Goal: Task Accomplishment & Management: Use online tool/utility

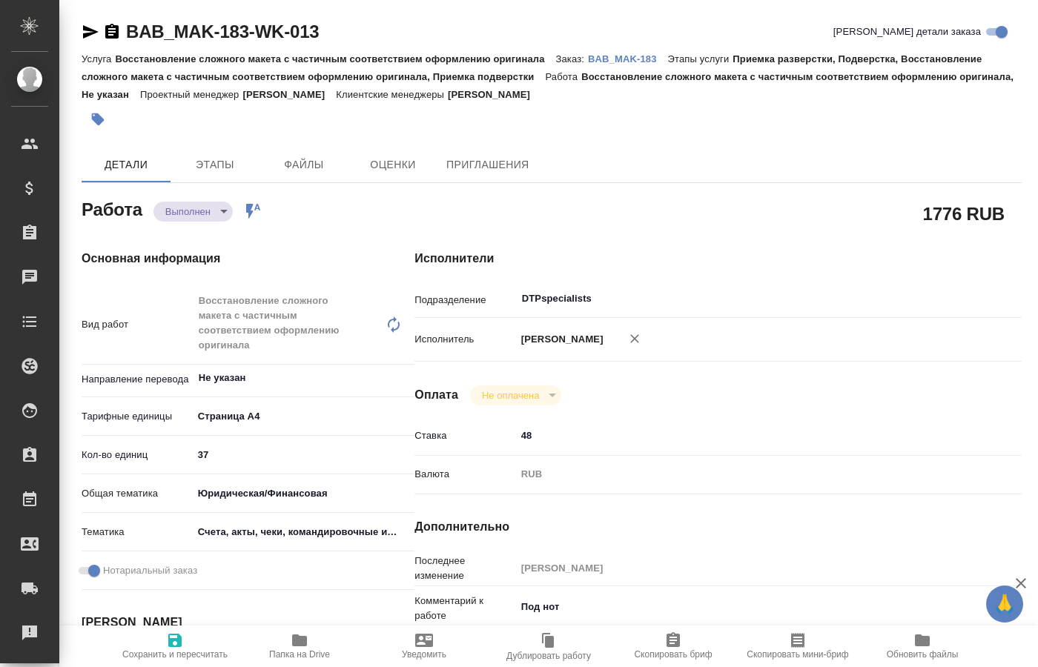
type textarea "x"
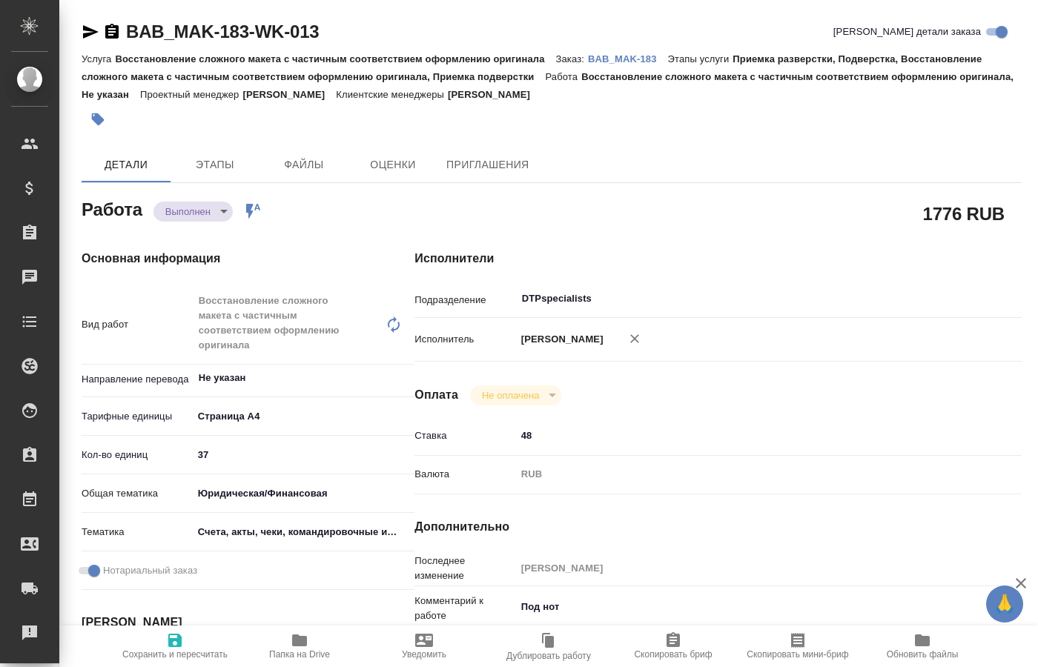
type textarea "x"
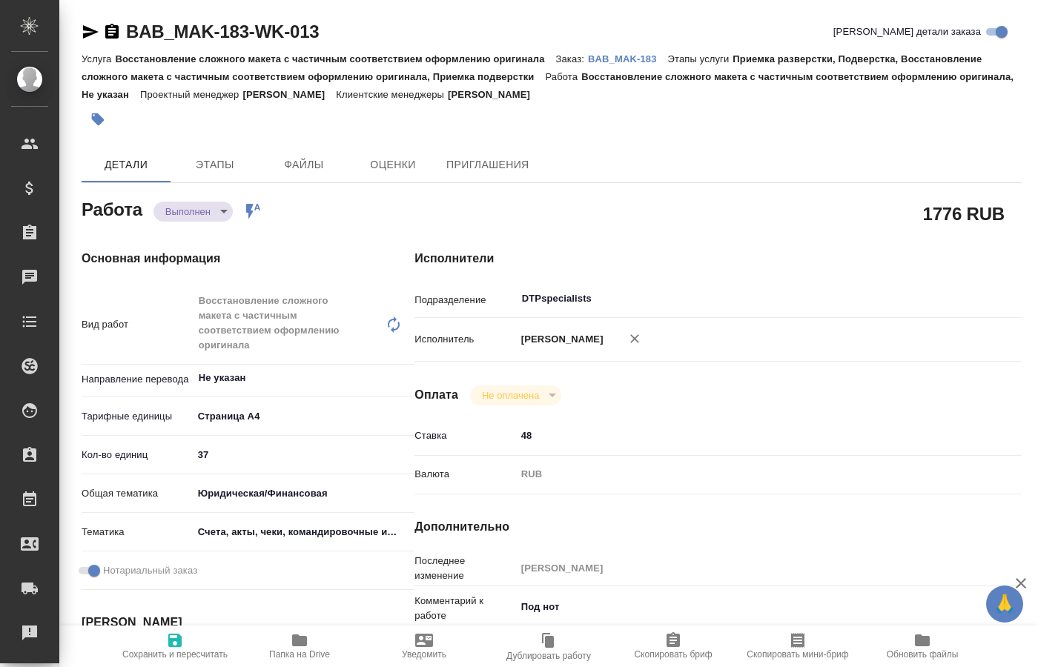
type textarea "x"
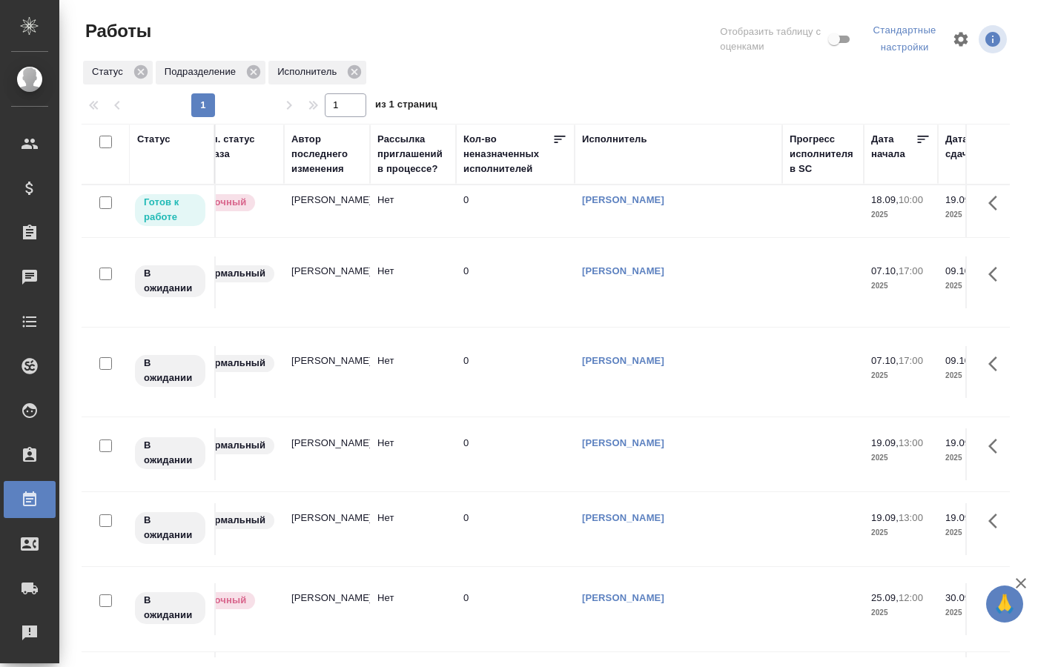
scroll to position [0, 798]
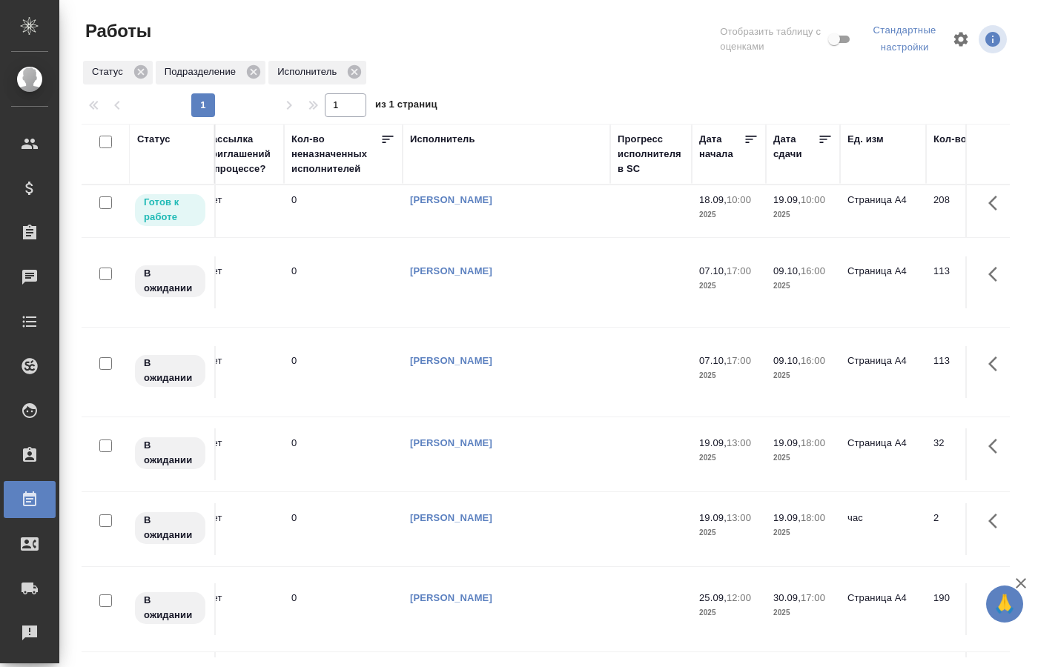
click at [744, 214] on p "2025" at bounding box center [728, 215] width 59 height 15
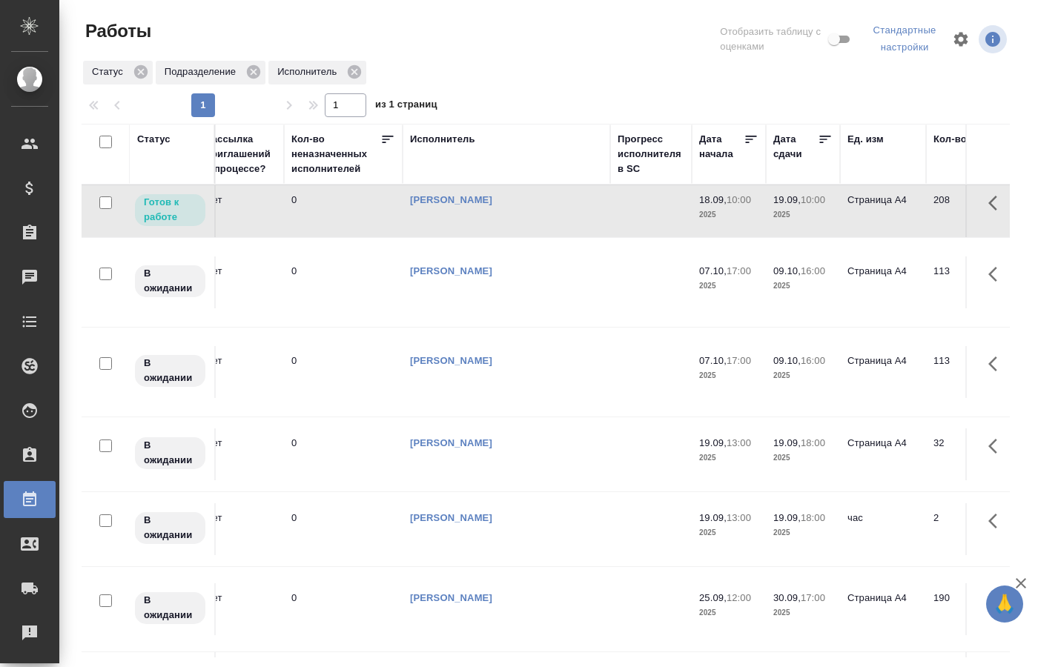
click at [744, 214] on p "2025" at bounding box center [728, 215] width 59 height 15
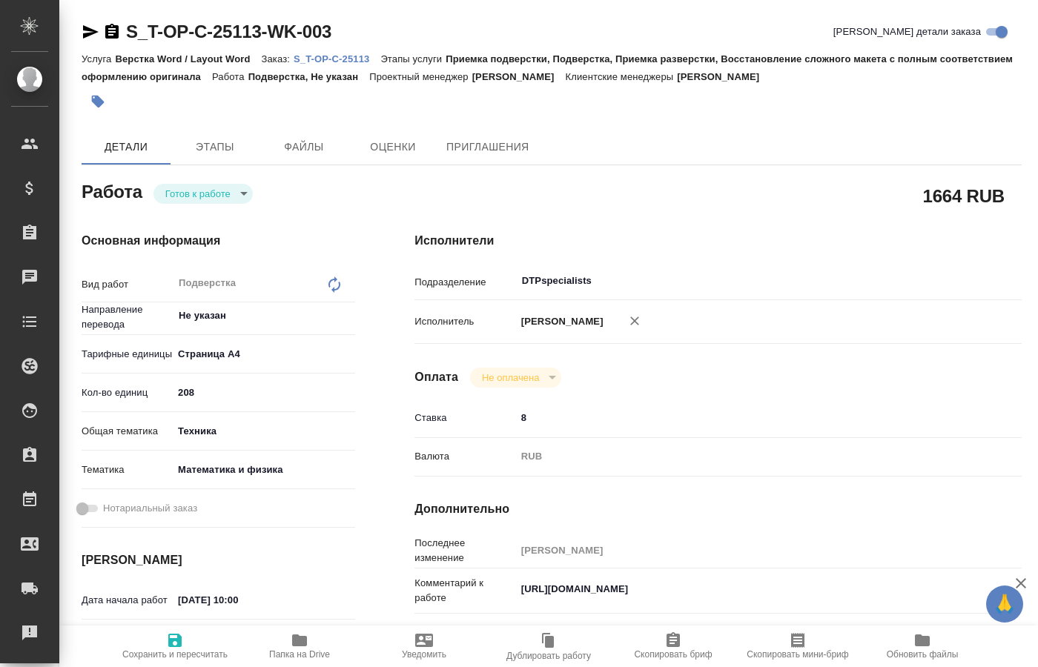
type textarea "x"
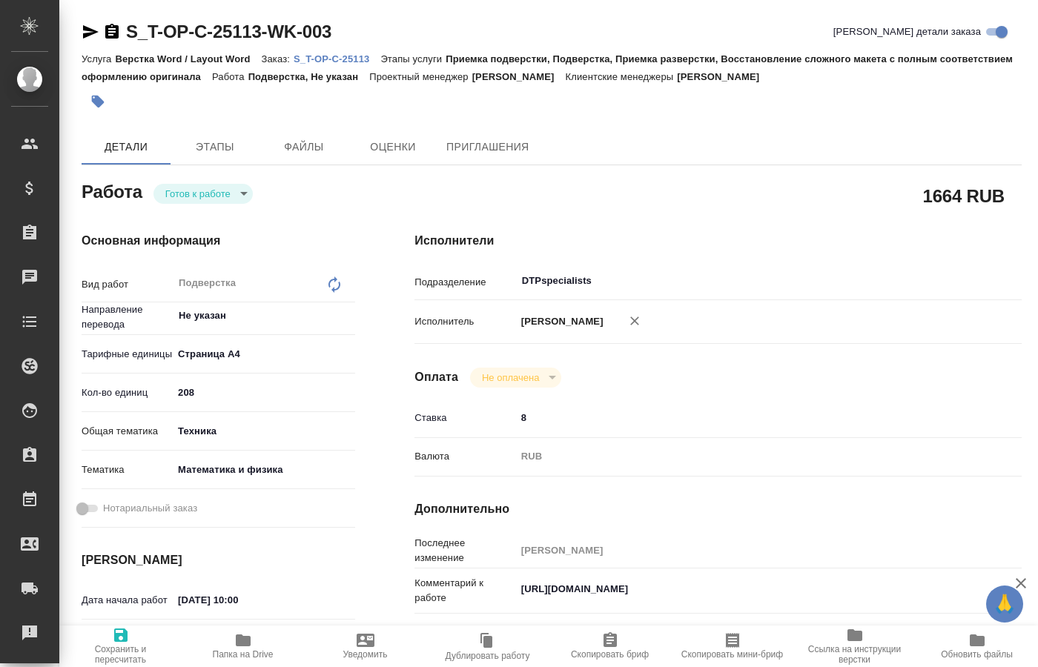
type textarea "x"
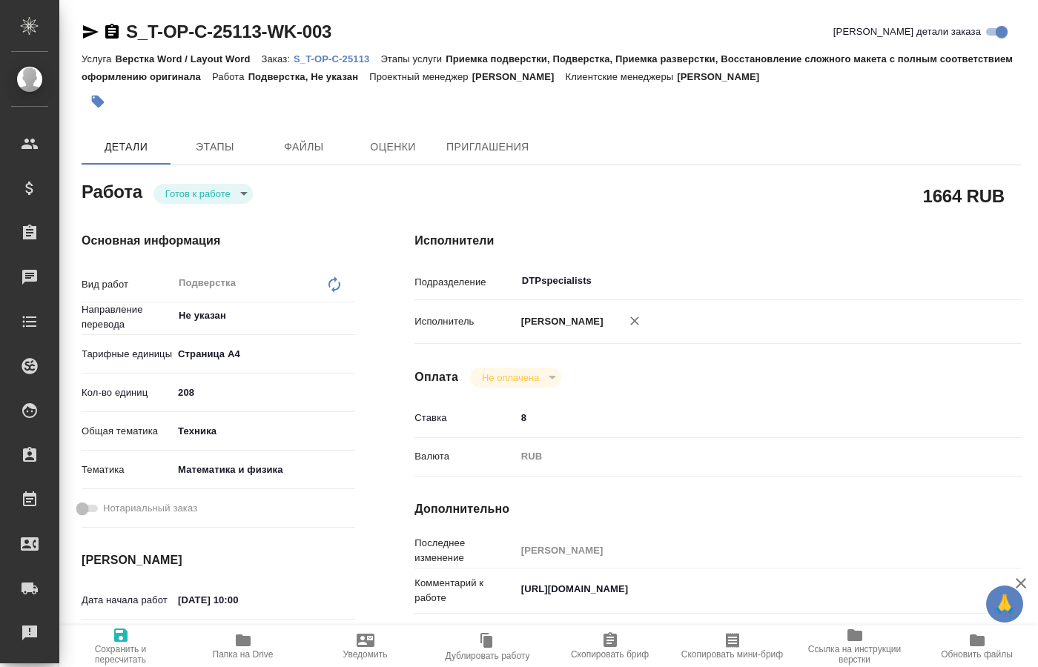
type textarea "x"
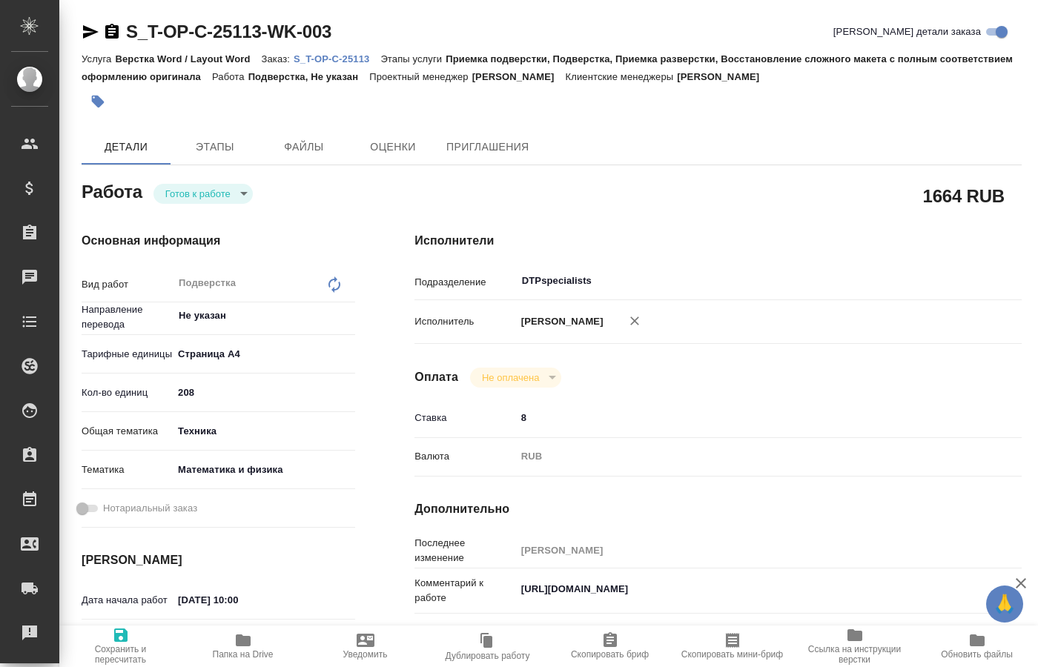
type textarea "x"
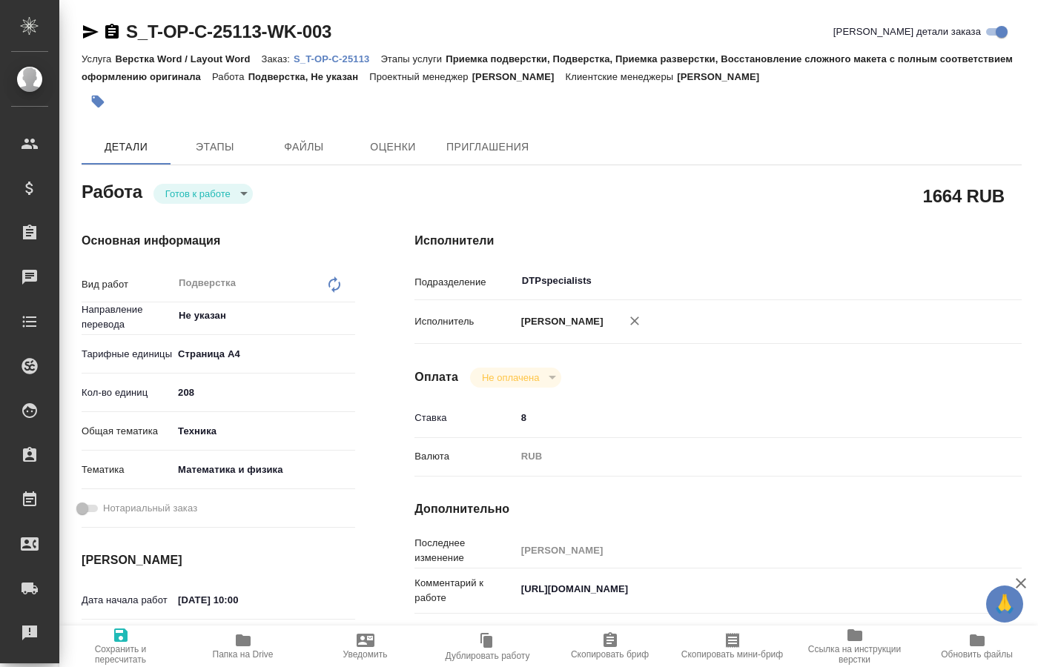
type textarea "x"
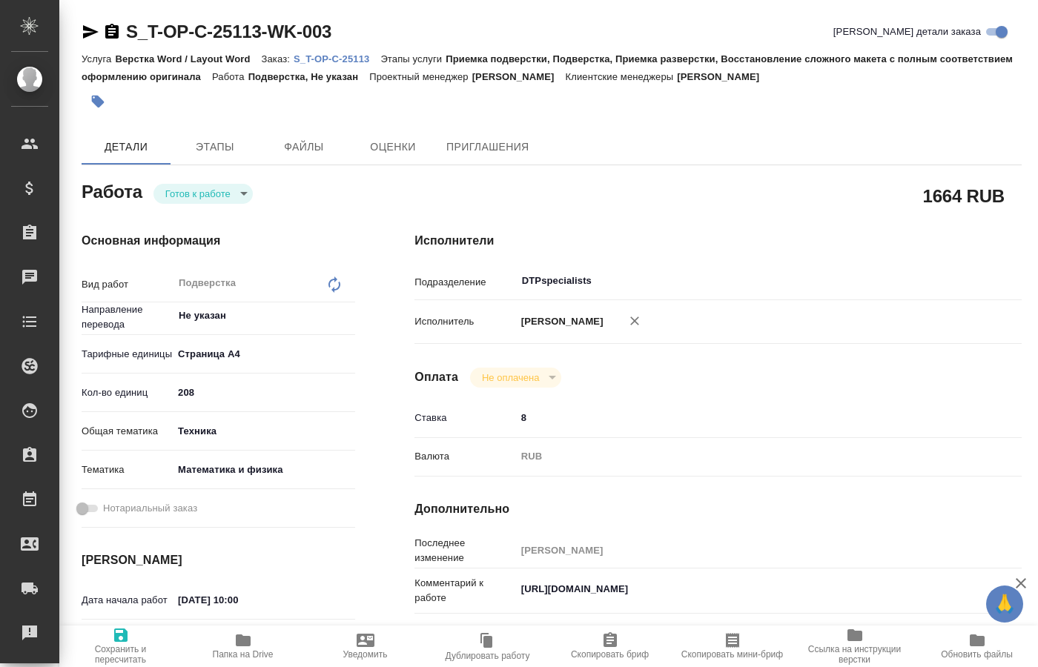
type textarea "x"
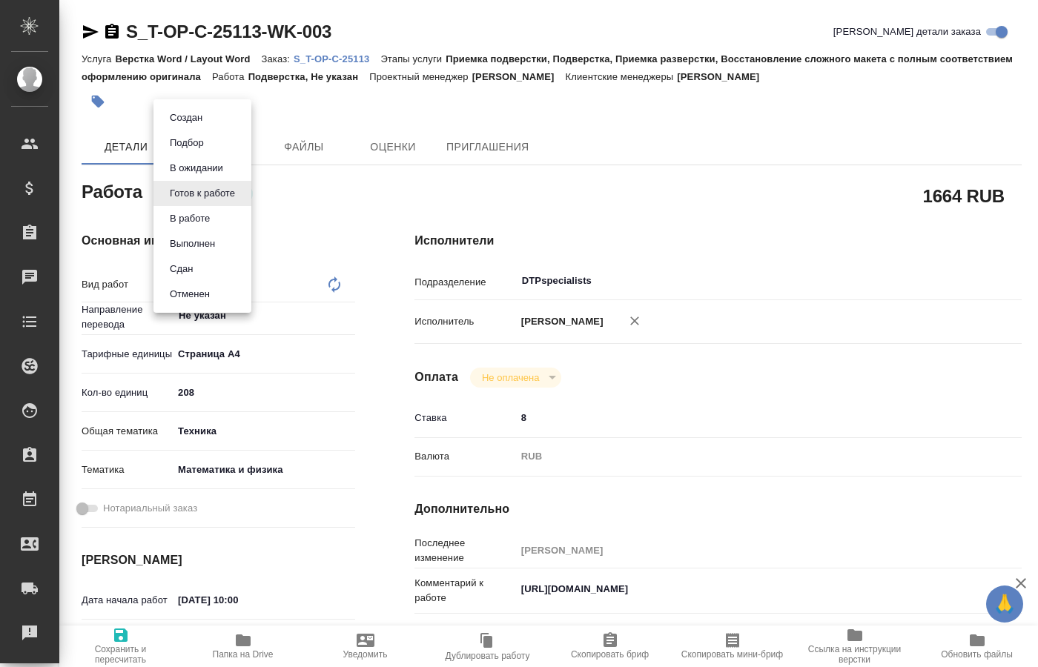
click at [231, 193] on body "🙏 .cls-1 fill:#fff; AWATERA [PERSON_NAME] Спецификации Заказы 0 Чаты Todo Проек…" at bounding box center [519, 333] width 1038 height 667
click at [198, 214] on button "В работе" at bounding box center [189, 218] width 49 height 16
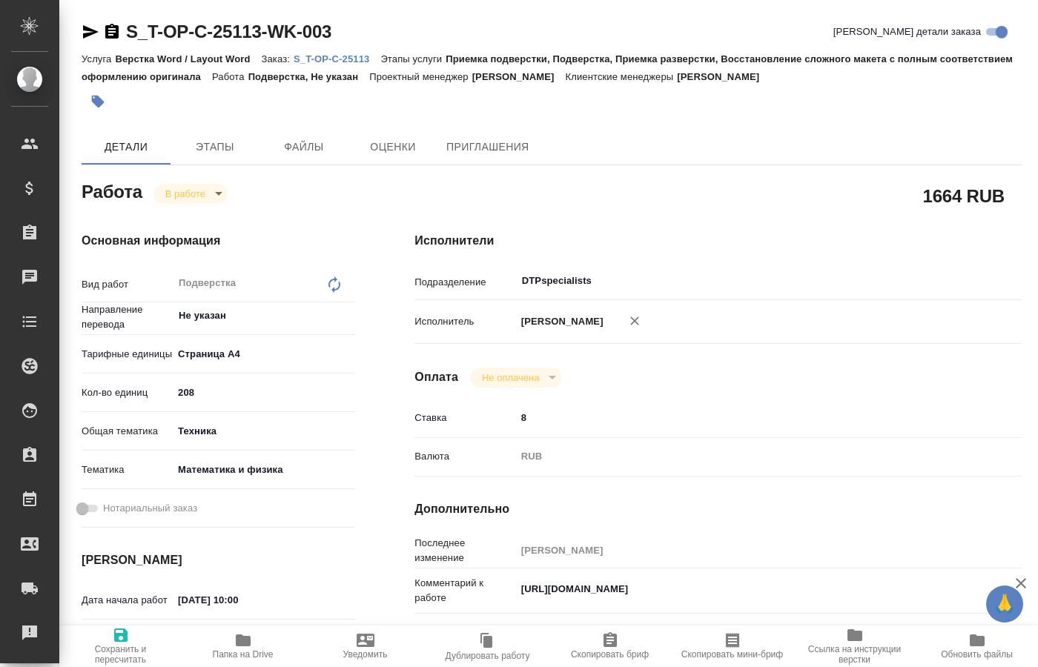
type textarea "x"
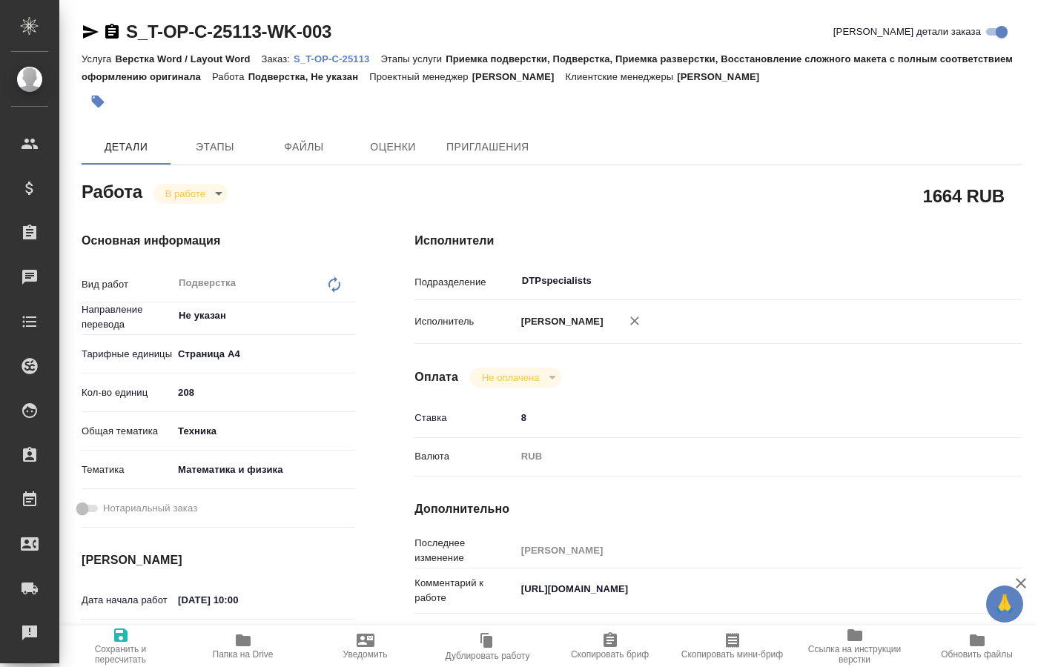
type textarea "x"
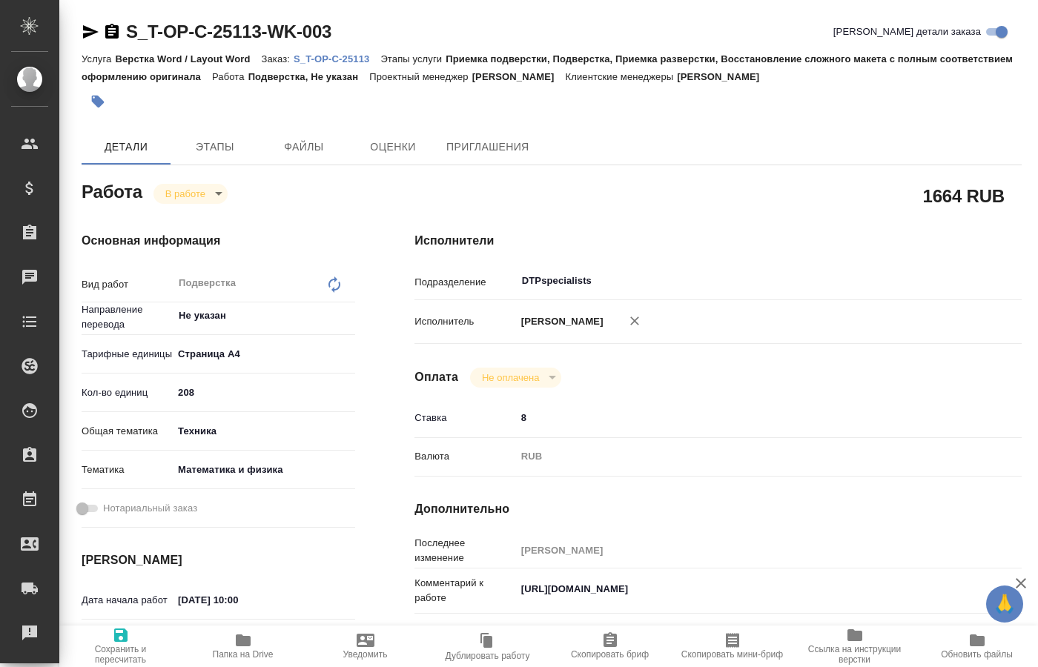
type textarea "x"
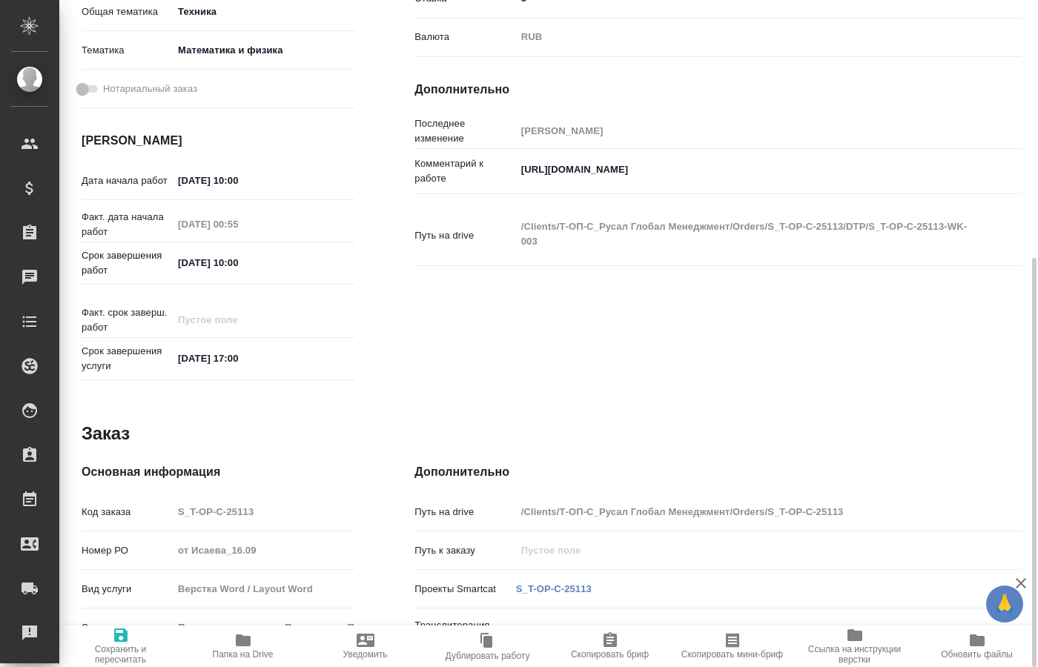
scroll to position [268, 0]
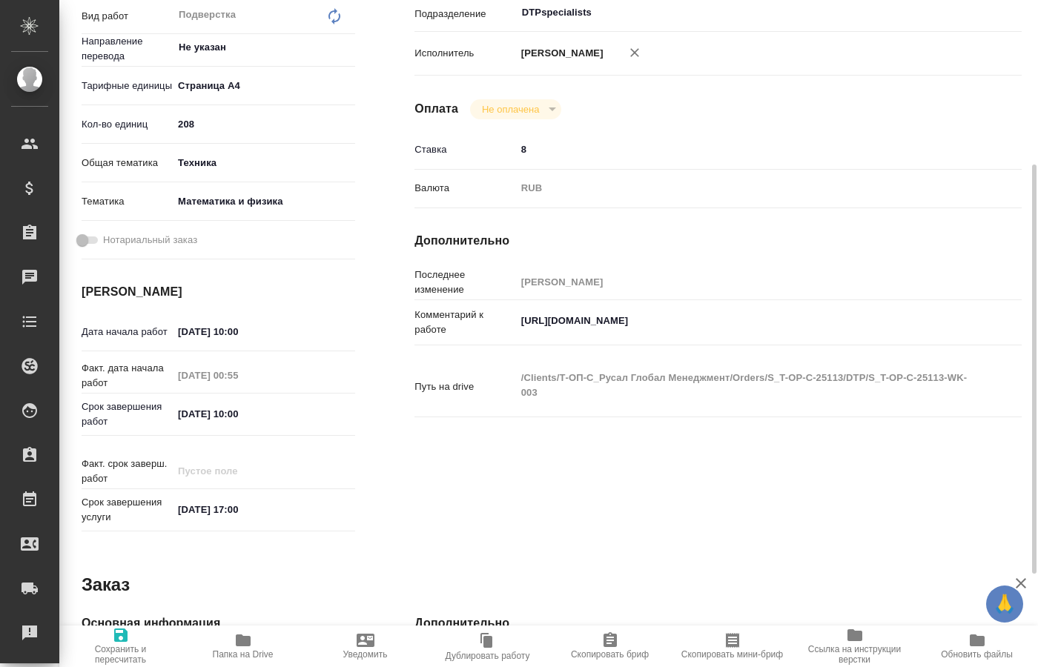
type textarea "x"
drag, startPoint x: 697, startPoint y: 318, endPoint x: 523, endPoint y: 315, distance: 174.9
click at [523, 315] on textarea "[URL][DOMAIN_NAME]" at bounding box center [744, 321] width 454 height 25
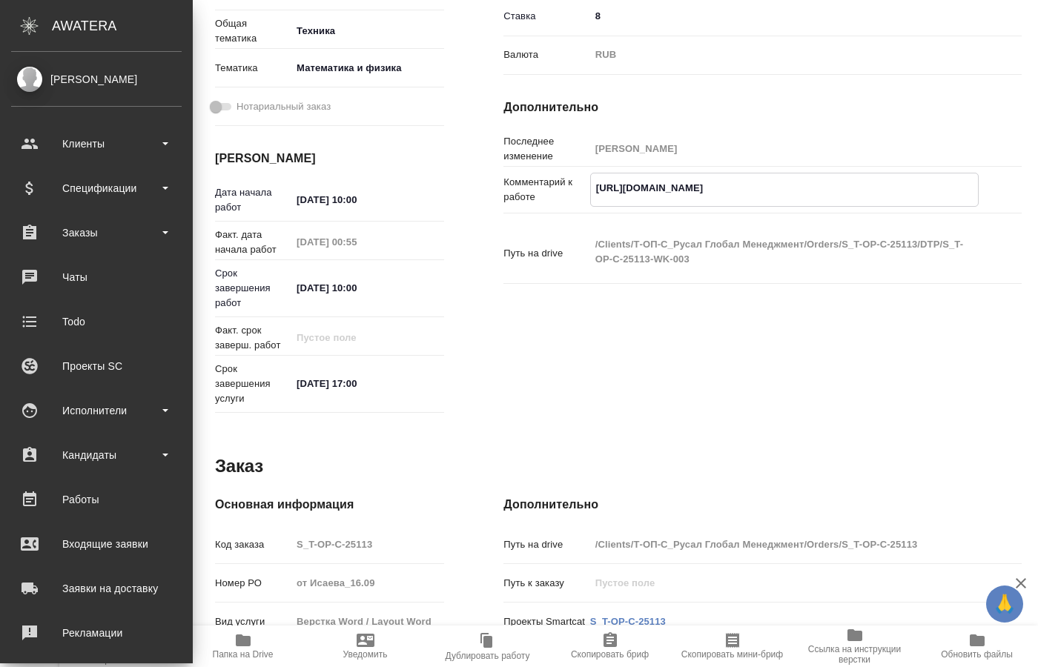
type textarea "x"
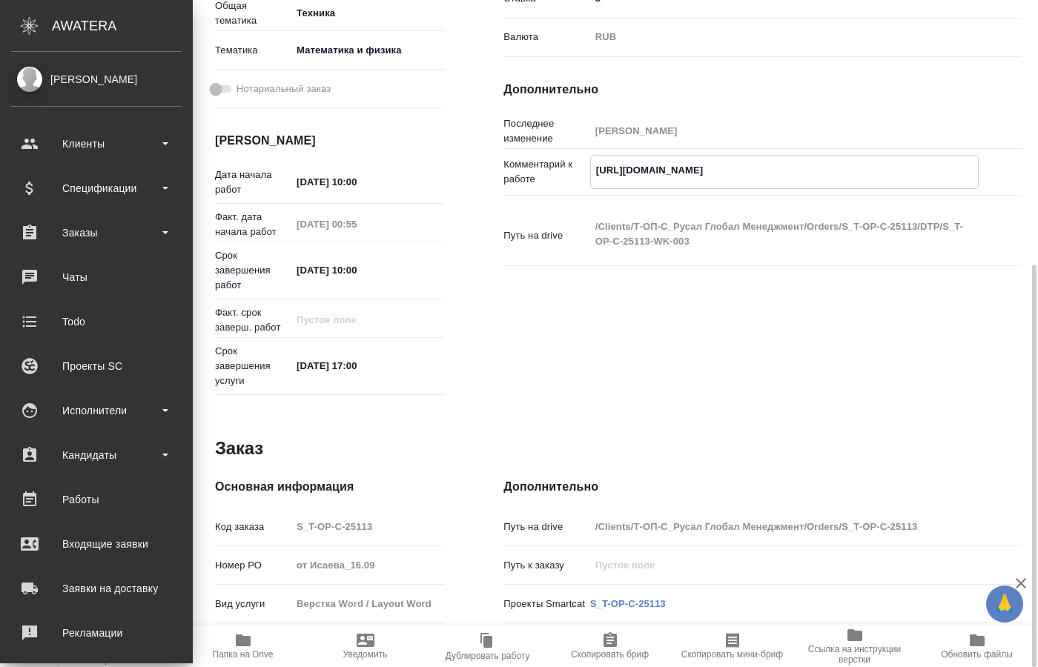
type textarea "x"
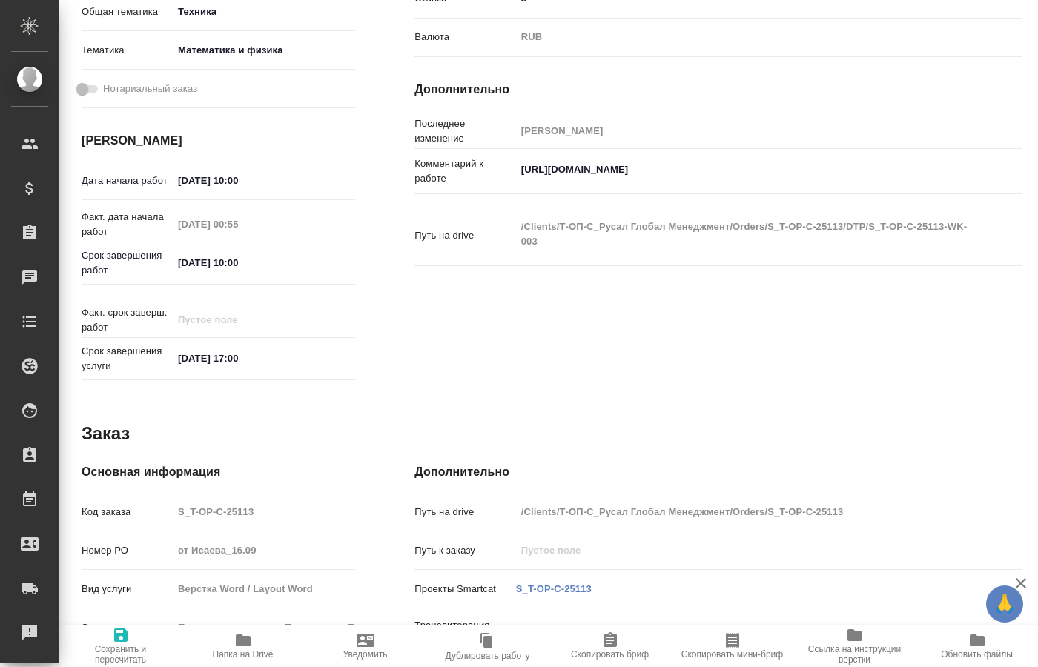
click at [735, 168] on textarea "[URL][DOMAIN_NAME]" at bounding box center [743, 169] width 455 height 25
drag, startPoint x: 732, startPoint y: 168, endPoint x: 507, endPoint y: 161, distance: 225.4
click at [517, 161] on textarea "[URL][DOMAIN_NAME]" at bounding box center [744, 170] width 454 height 25
type textarea "x"
click at [246, 643] on icon "button" at bounding box center [243, 640] width 15 height 12
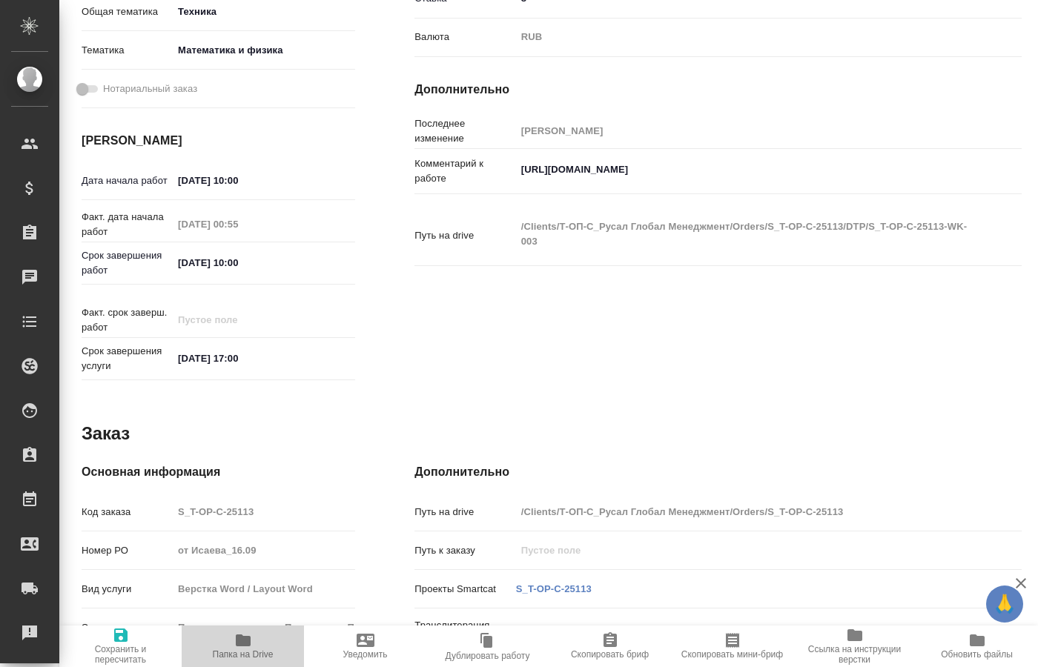
click at [246, 643] on icon "button" at bounding box center [243, 640] width 15 height 12
